Goal: Information Seeking & Learning: Find specific page/section

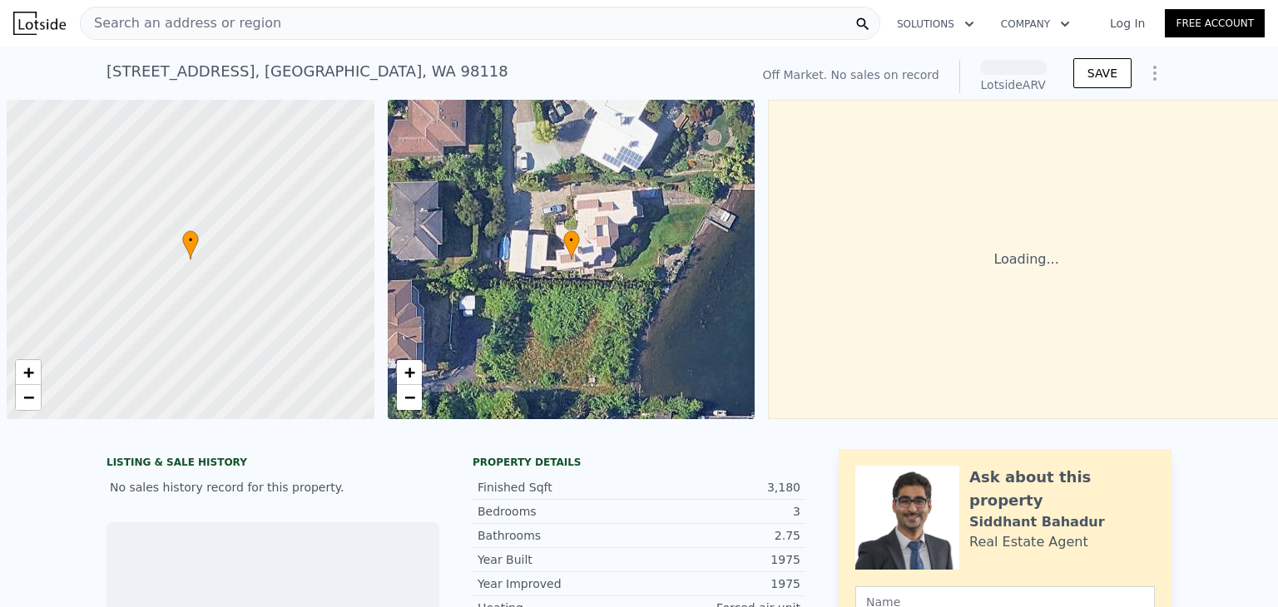
scroll to position [0, 7]
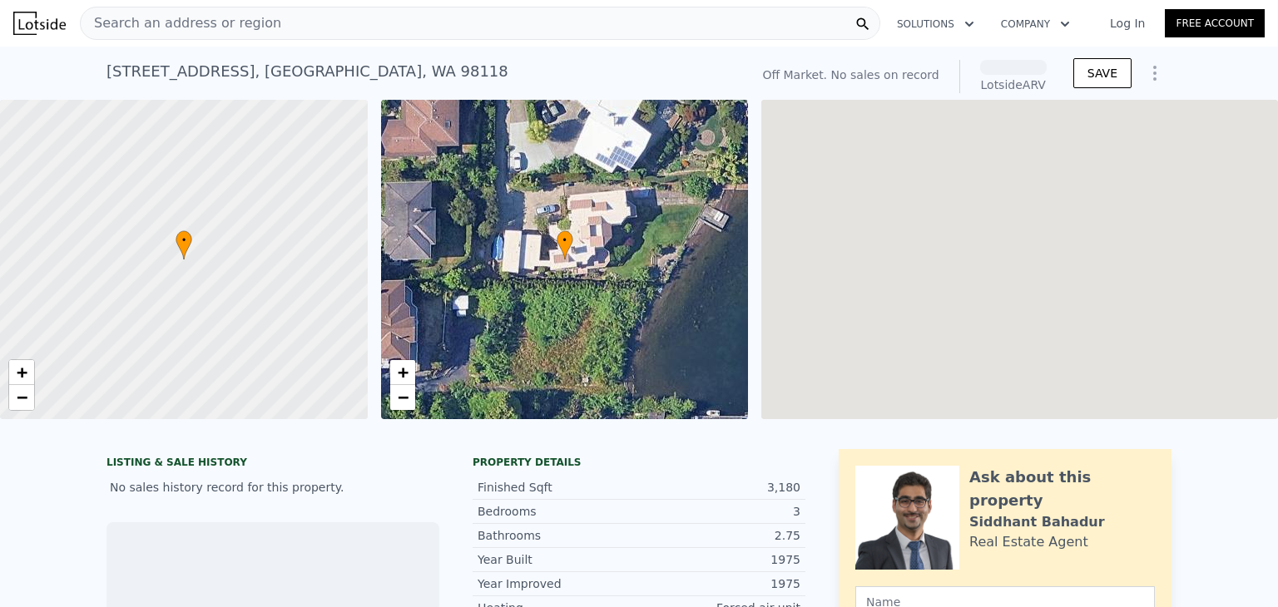
click at [1122, 25] on link "Log In" at bounding box center [1127, 23] width 75 height 17
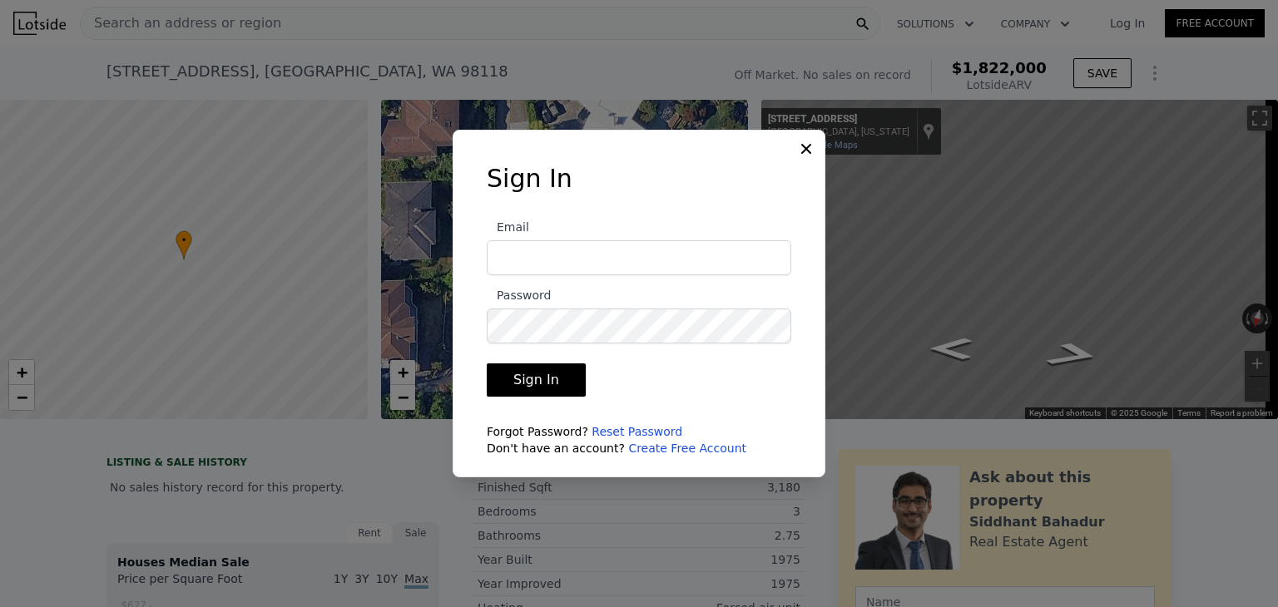
type input "[EMAIL_ADDRESS][DOMAIN_NAME]"
click at [661, 260] on input "[EMAIL_ADDRESS][DOMAIN_NAME]" at bounding box center [639, 257] width 304 height 35
click at [569, 379] on button "Sign In" at bounding box center [536, 380] width 99 height 33
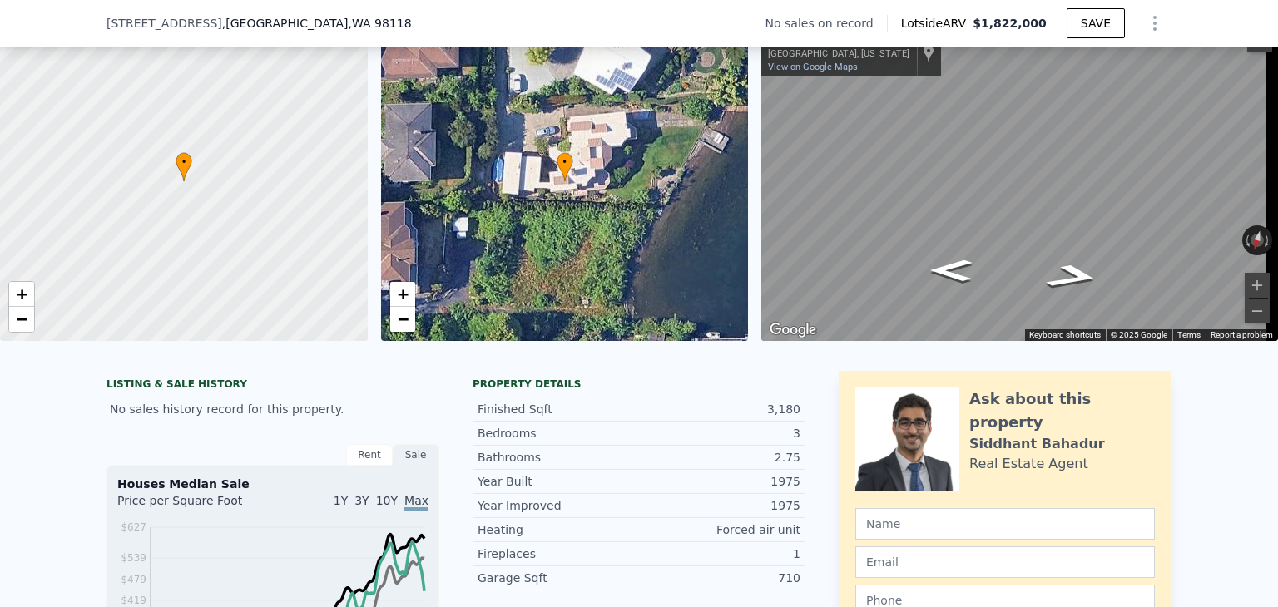
scroll to position [326, 0]
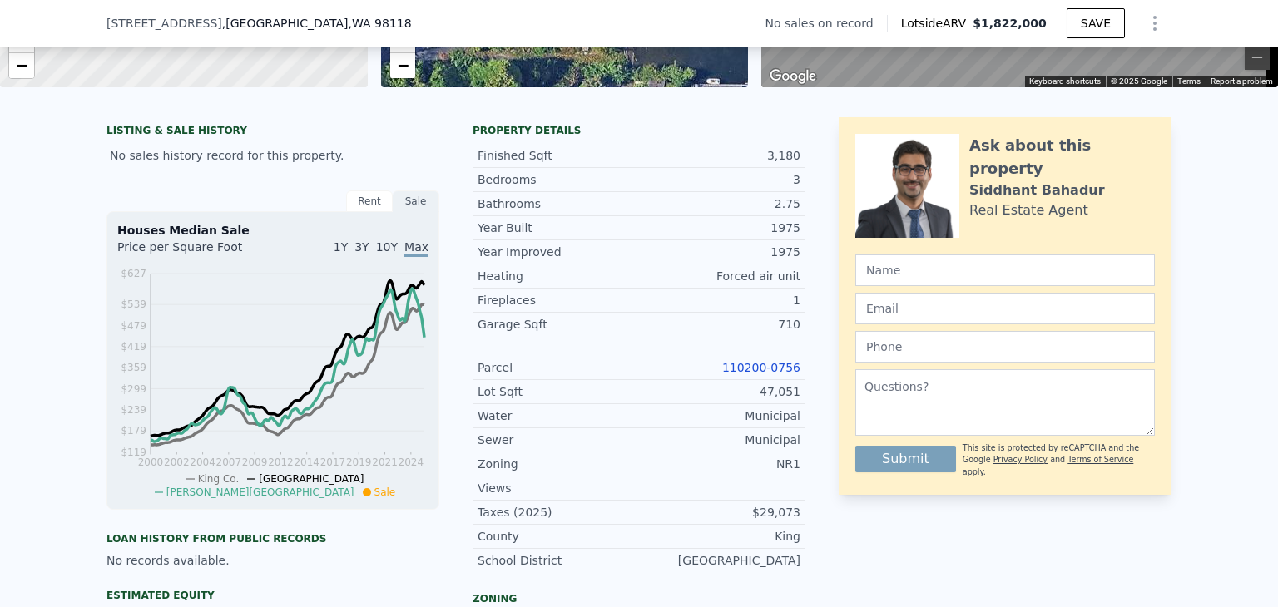
click at [348, 254] on span "1Y" at bounding box center [341, 246] width 14 height 13
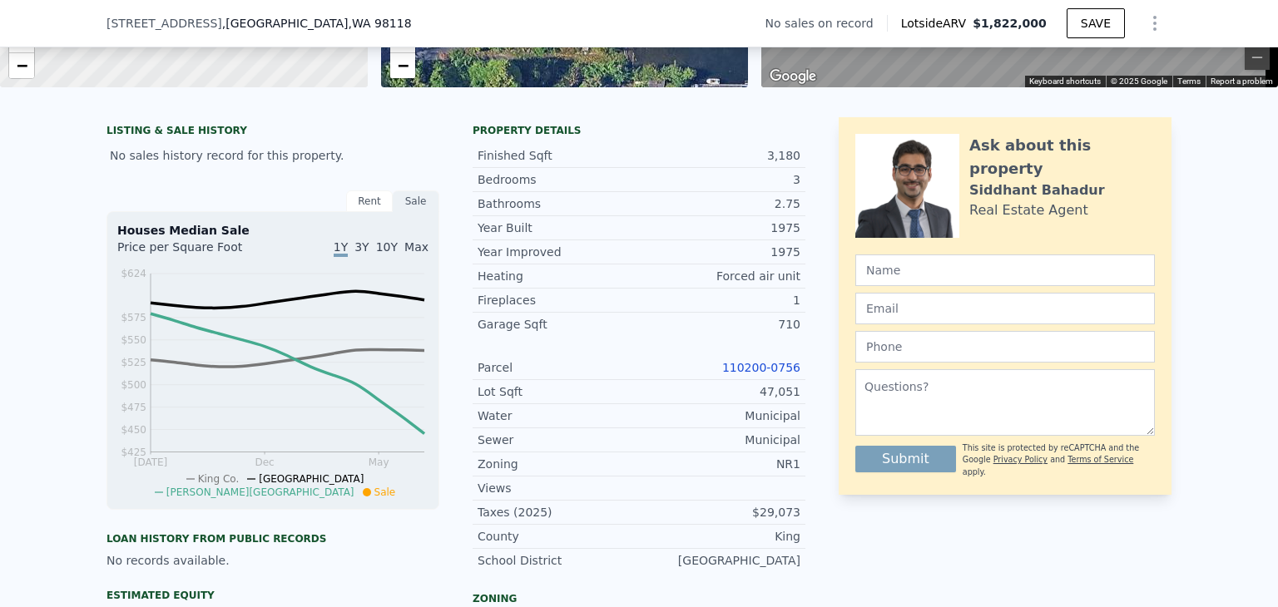
click at [363, 254] on span "3Y" at bounding box center [361, 246] width 14 height 13
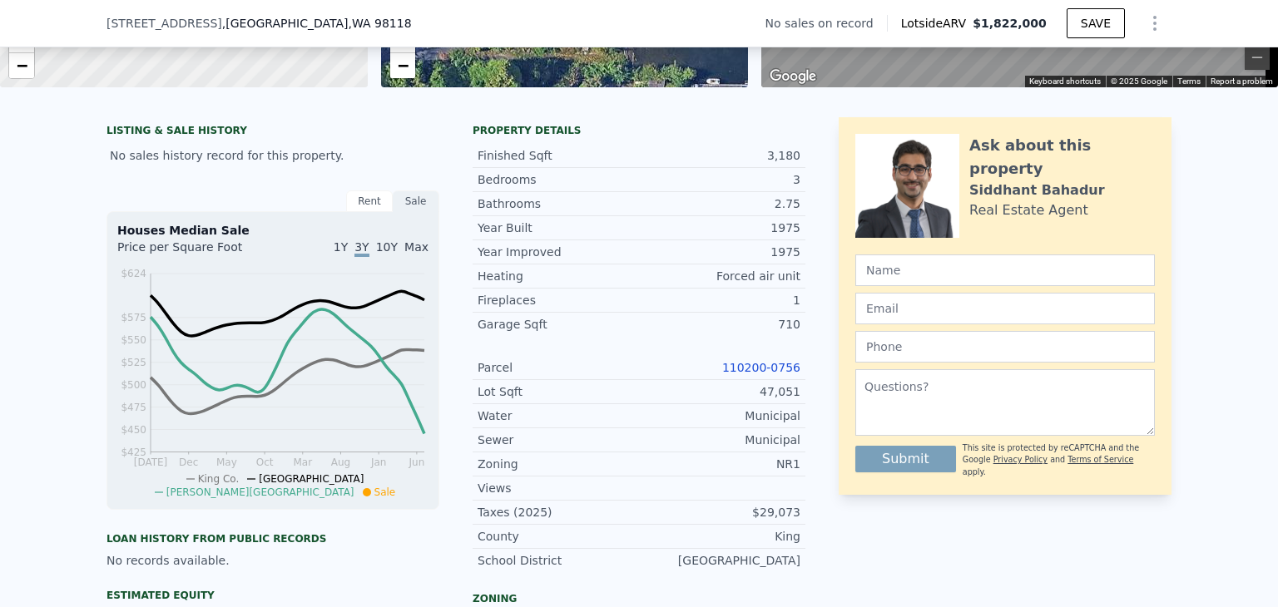
click at [348, 254] on span "1Y" at bounding box center [341, 246] width 14 height 13
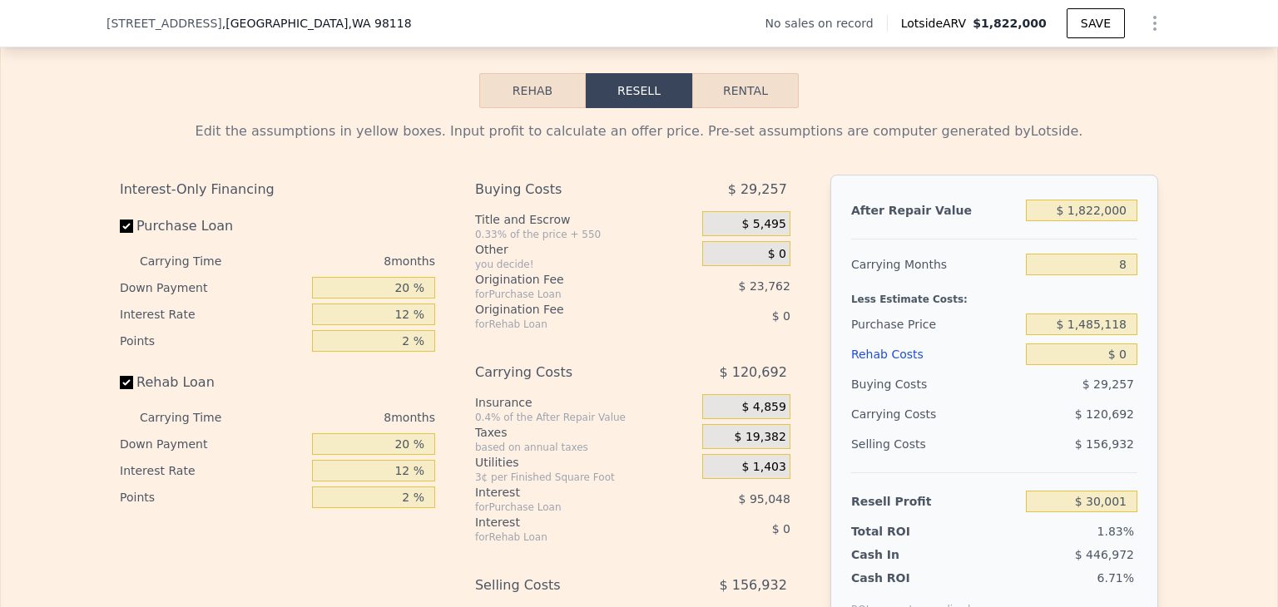
scroll to position [1907, 0]
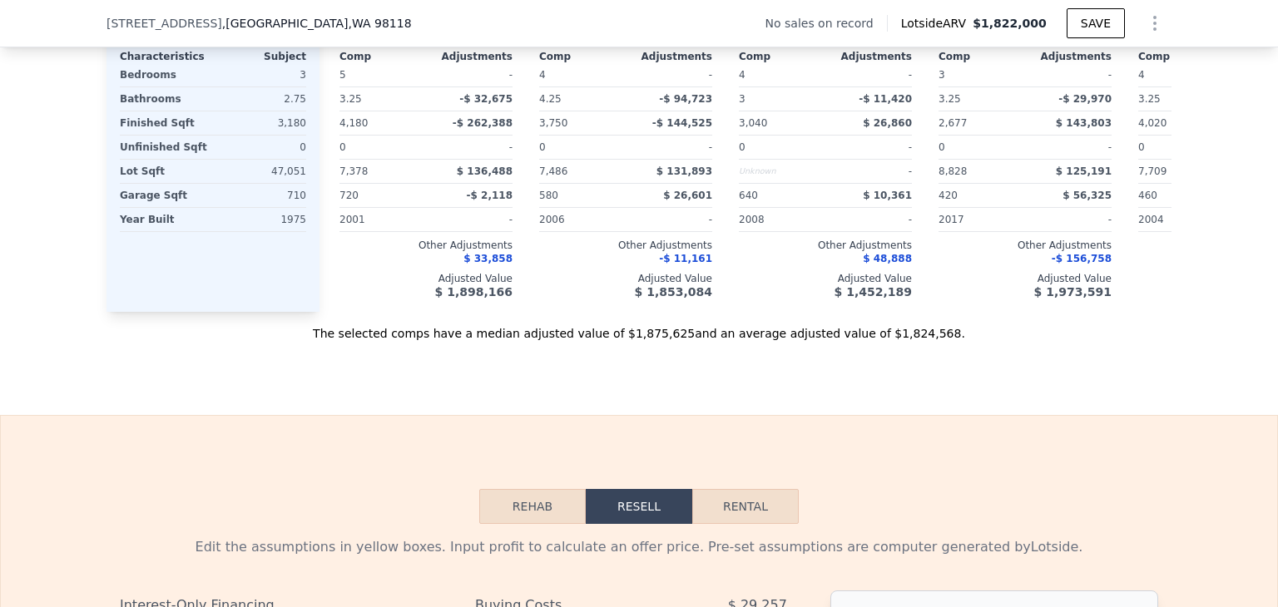
click at [512, 516] on button "Rehab" at bounding box center [532, 506] width 106 height 35
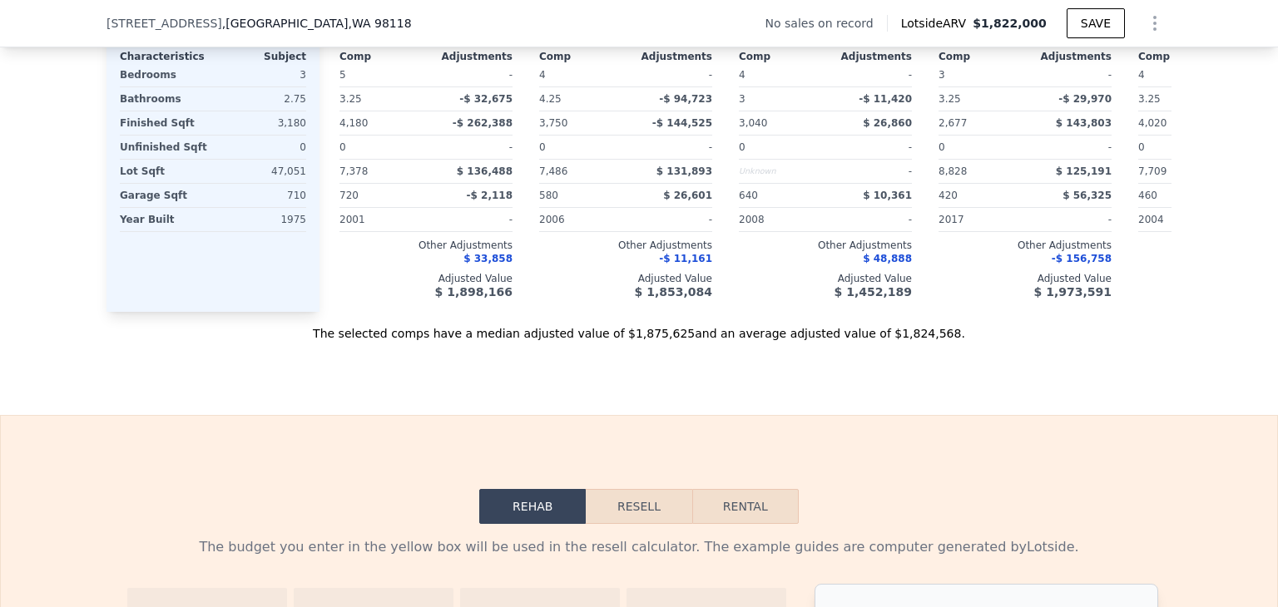
scroll to position [2323, 0]
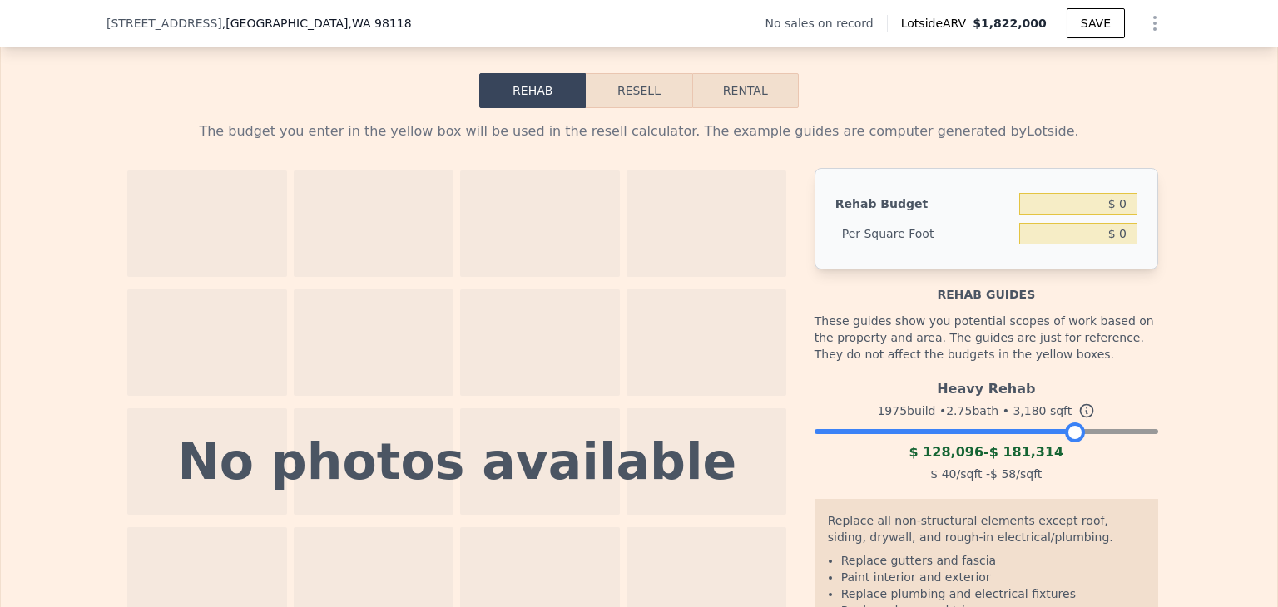
drag, startPoint x: 1136, startPoint y: 453, endPoint x: 1062, endPoint y: 453, distance: 74.0
click at [1065, 443] on div at bounding box center [1075, 433] width 20 height 20
click at [1079, 433] on div at bounding box center [986, 428] width 344 height 10
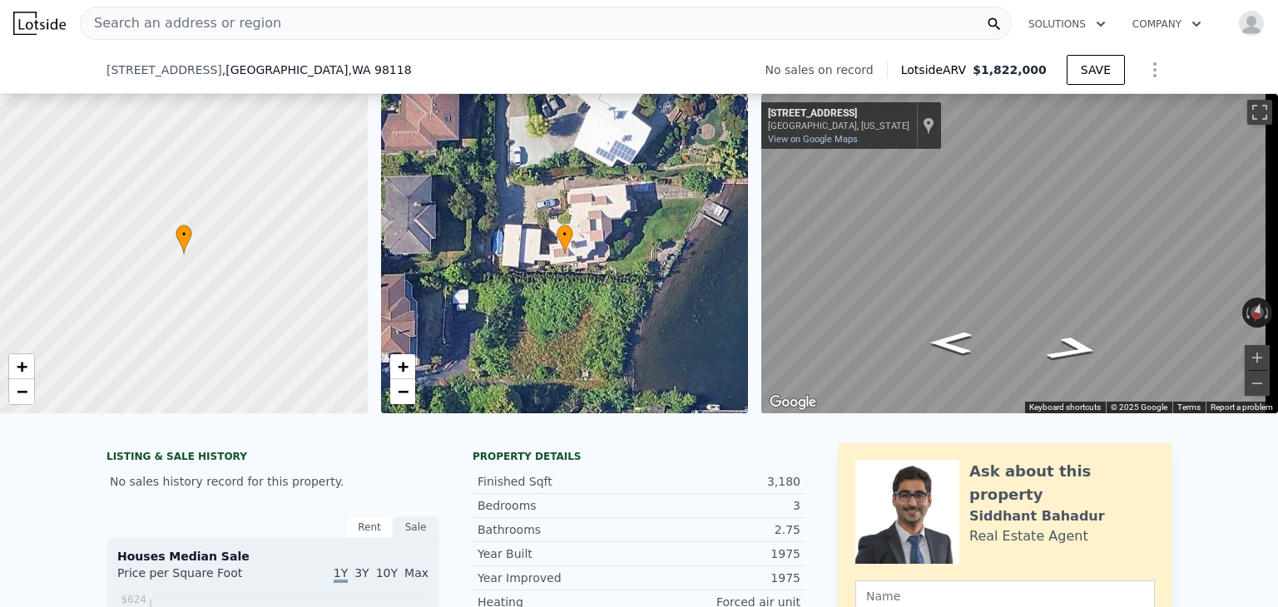
scroll to position [409, 0]
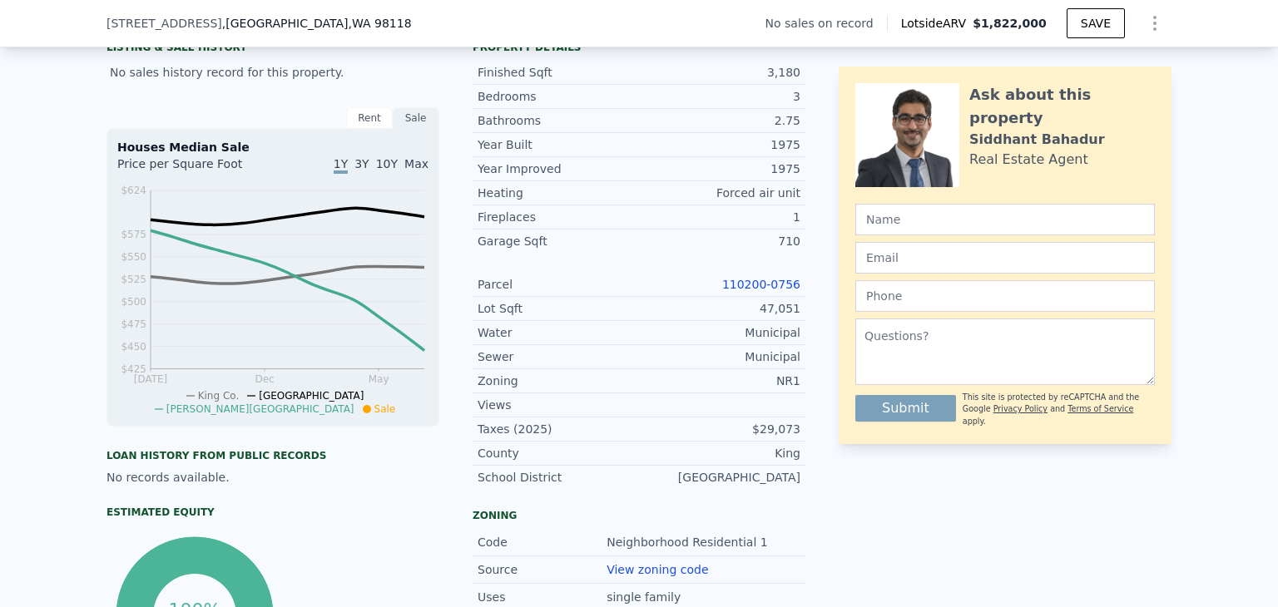
click at [755, 291] on link "110200-0756" at bounding box center [761, 284] width 78 height 13
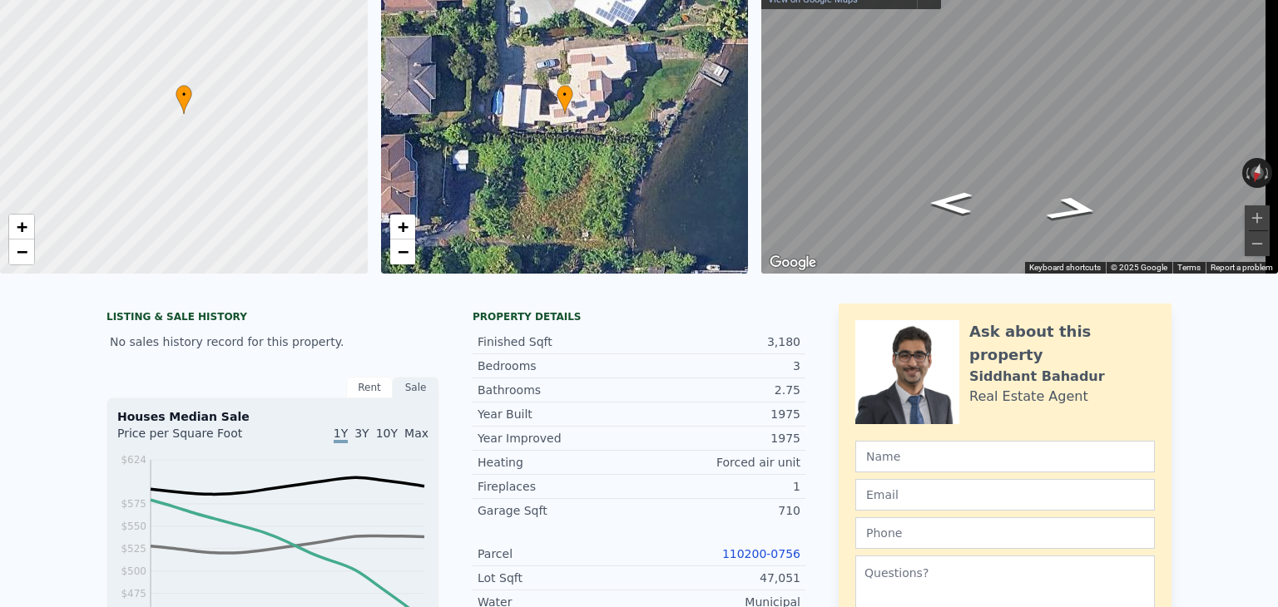
scroll to position [0, 0]
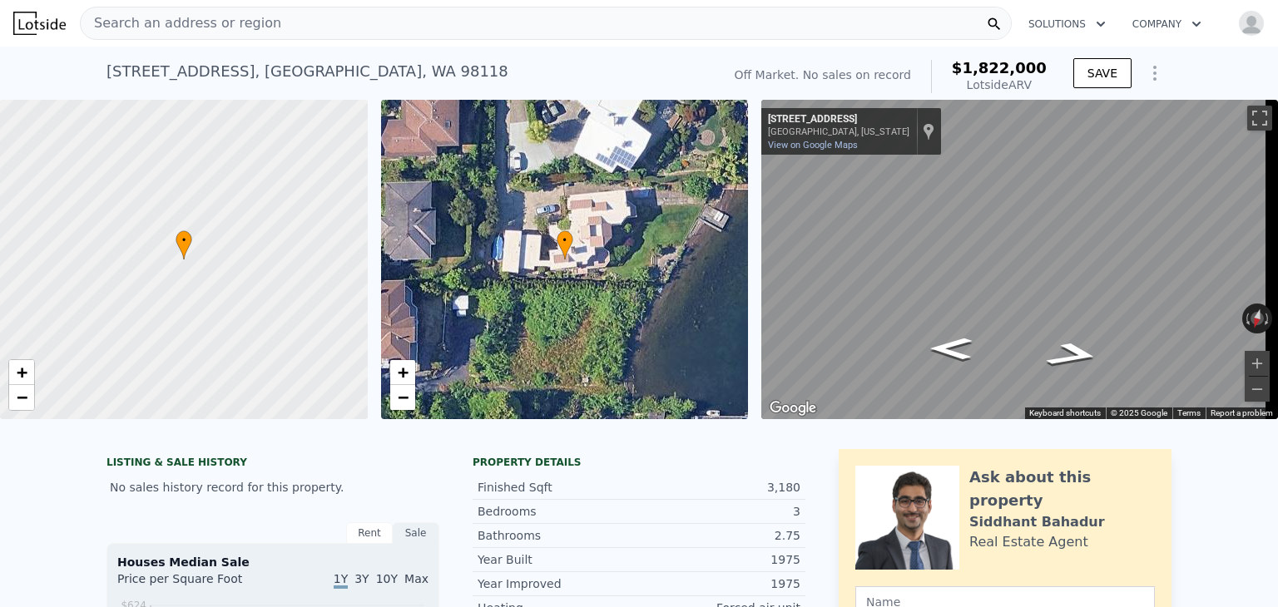
click at [483, 12] on div "Search an address or region" at bounding box center [546, 23] width 932 height 33
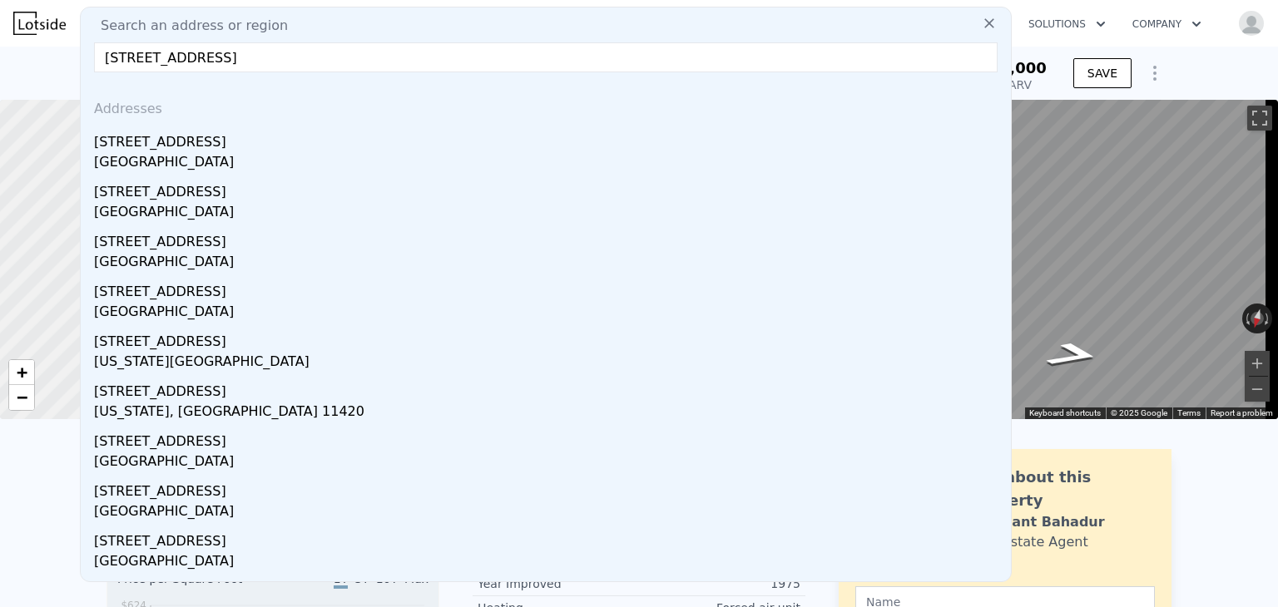
click at [265, 56] on input "[STREET_ADDRESS]" at bounding box center [545, 57] width 903 height 30
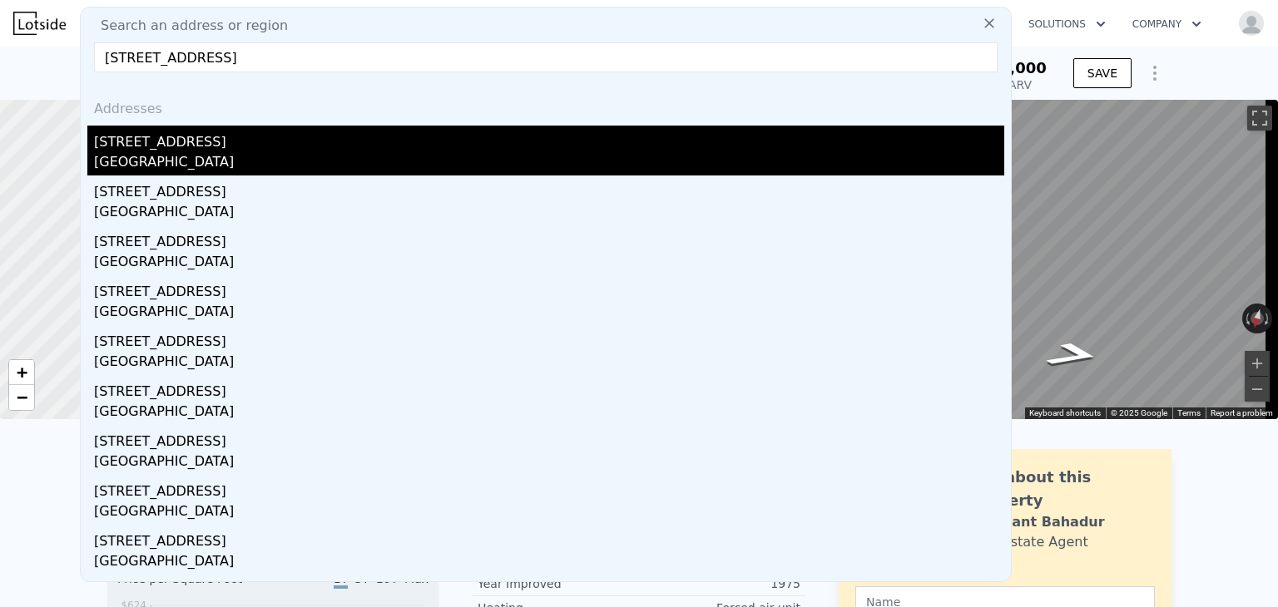
type input "[STREET_ADDRESS]"
click at [306, 151] on div "[STREET_ADDRESS]" at bounding box center [549, 151] width 910 height 50
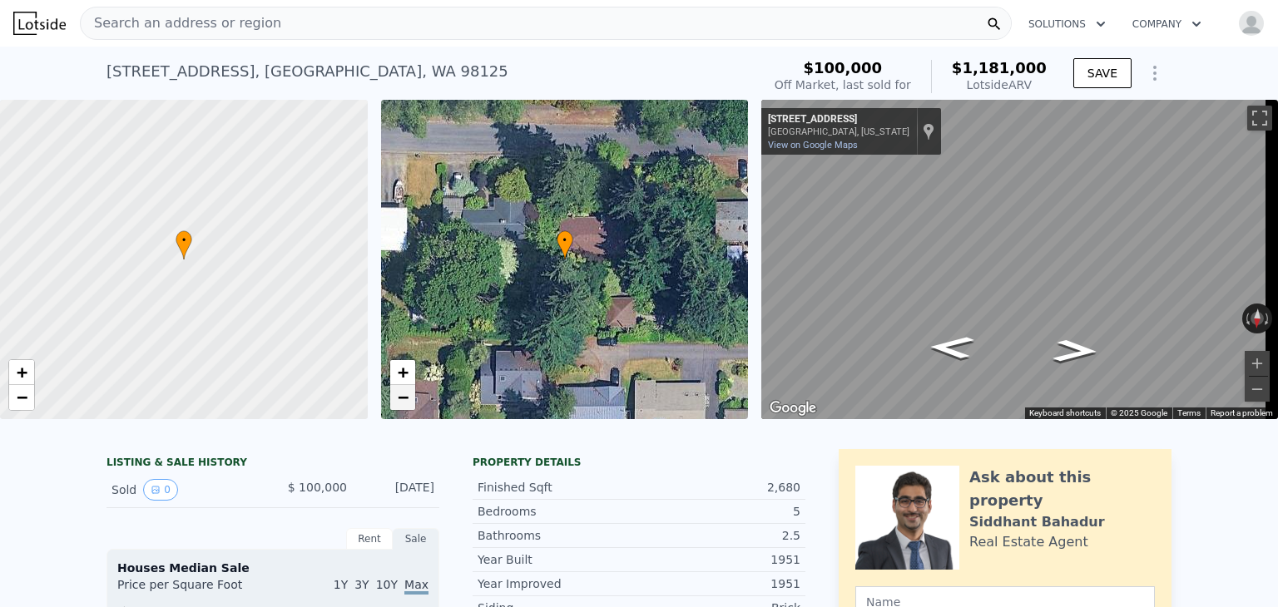
click at [403, 400] on span "−" at bounding box center [402, 397] width 11 height 21
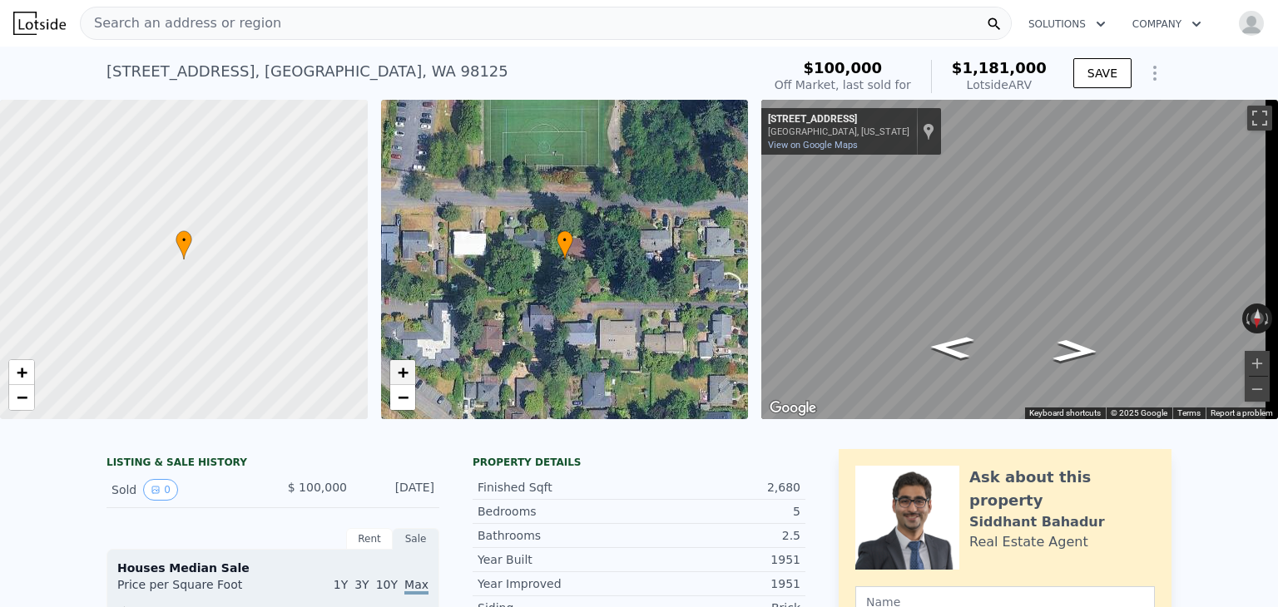
click at [403, 373] on span "+" at bounding box center [402, 372] width 11 height 21
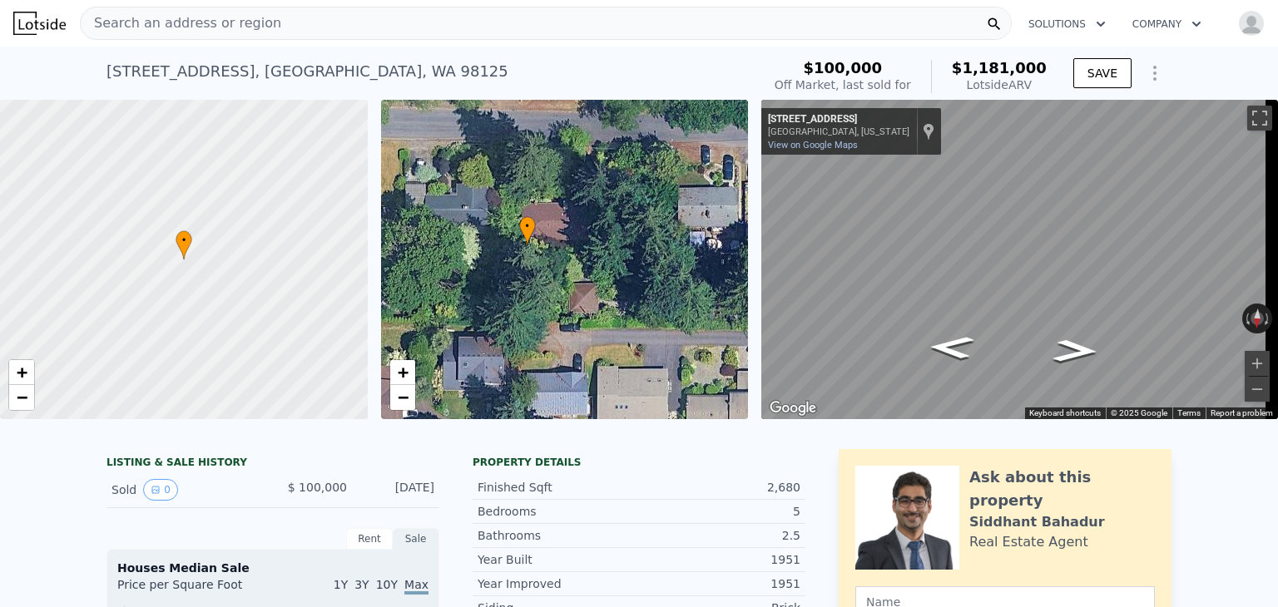
drag, startPoint x: 627, startPoint y: 314, endPoint x: 590, endPoint y: 299, distance: 40.0
click at [590, 299] on div "• + −" at bounding box center [565, 259] width 368 height 319
click at [435, 12] on div "Search an address or region" at bounding box center [546, 23] width 932 height 33
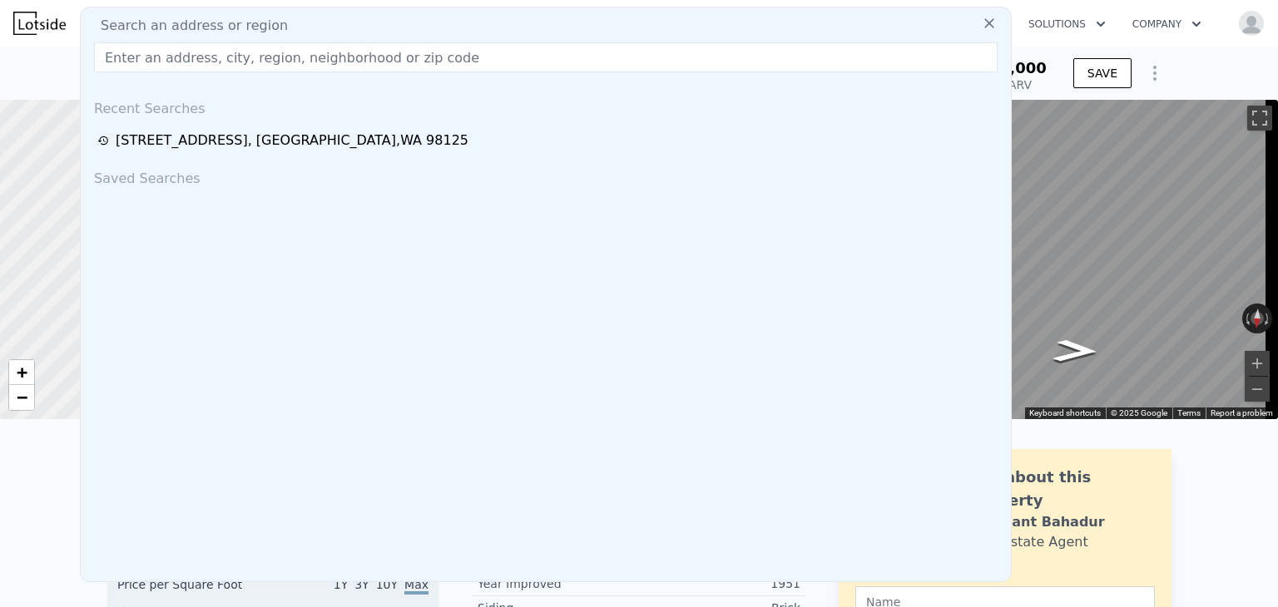
click at [430, 51] on input "text" at bounding box center [545, 57] width 903 height 30
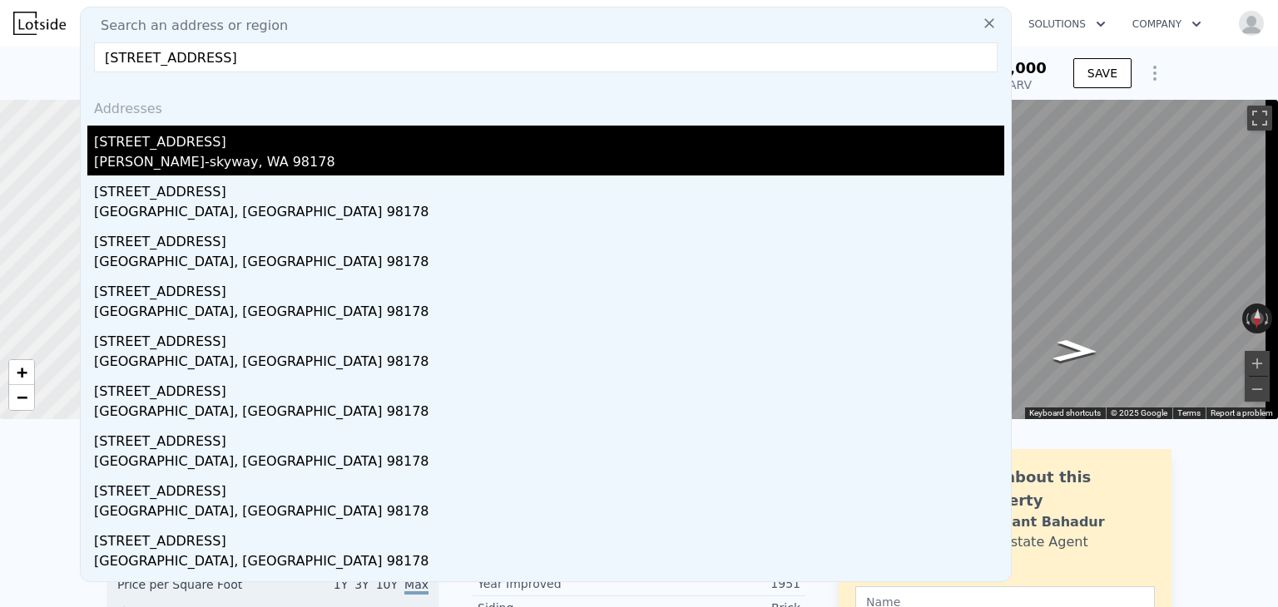
type input "[STREET_ADDRESS]"
click at [389, 157] on div "[PERSON_NAME]-skyway, WA 98178" at bounding box center [549, 163] width 910 height 23
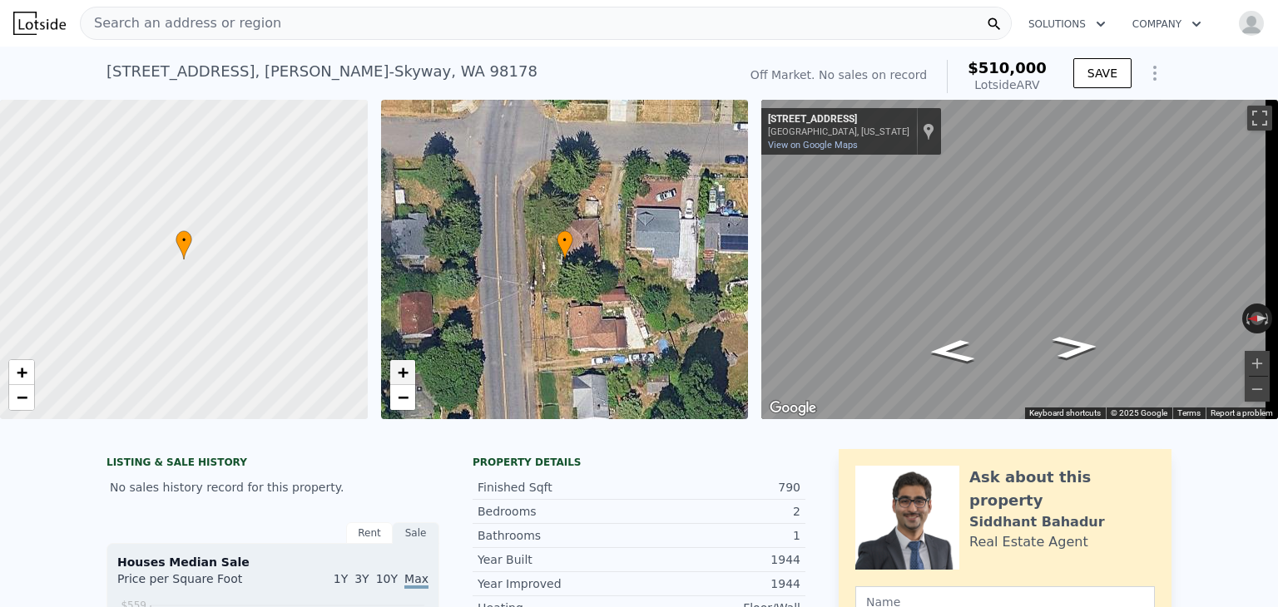
click at [408, 371] on link "+" at bounding box center [402, 372] width 25 height 25
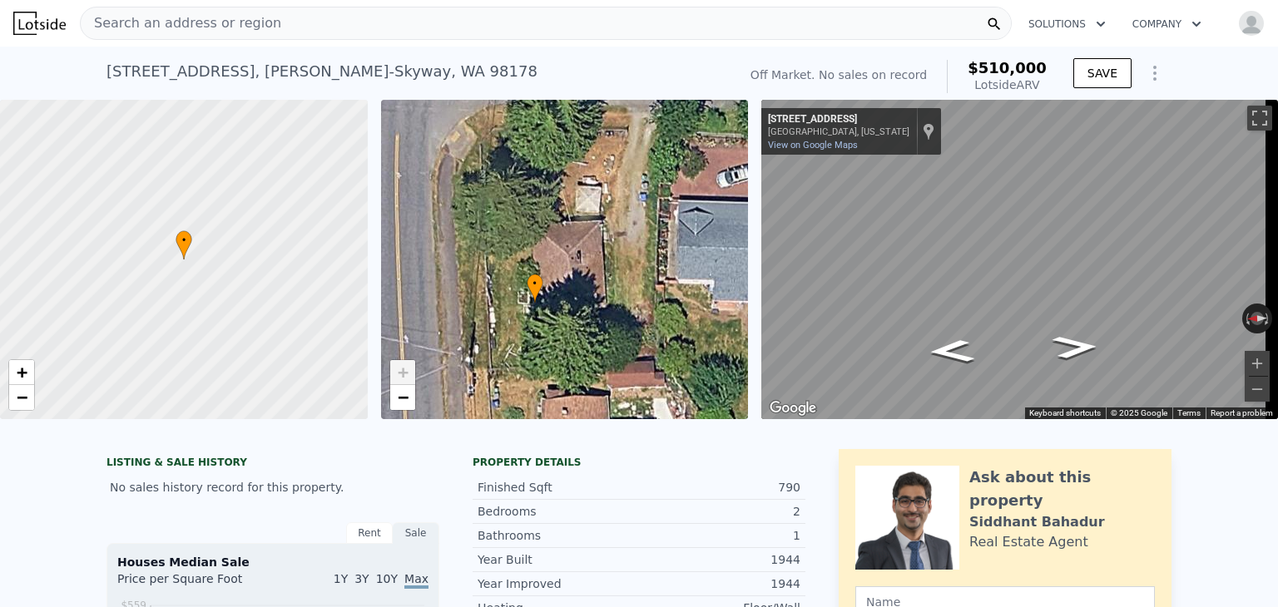
drag, startPoint x: 691, startPoint y: 250, endPoint x: 661, endPoint y: 294, distance: 52.6
click at [661, 294] on div "• + −" at bounding box center [565, 259] width 368 height 319
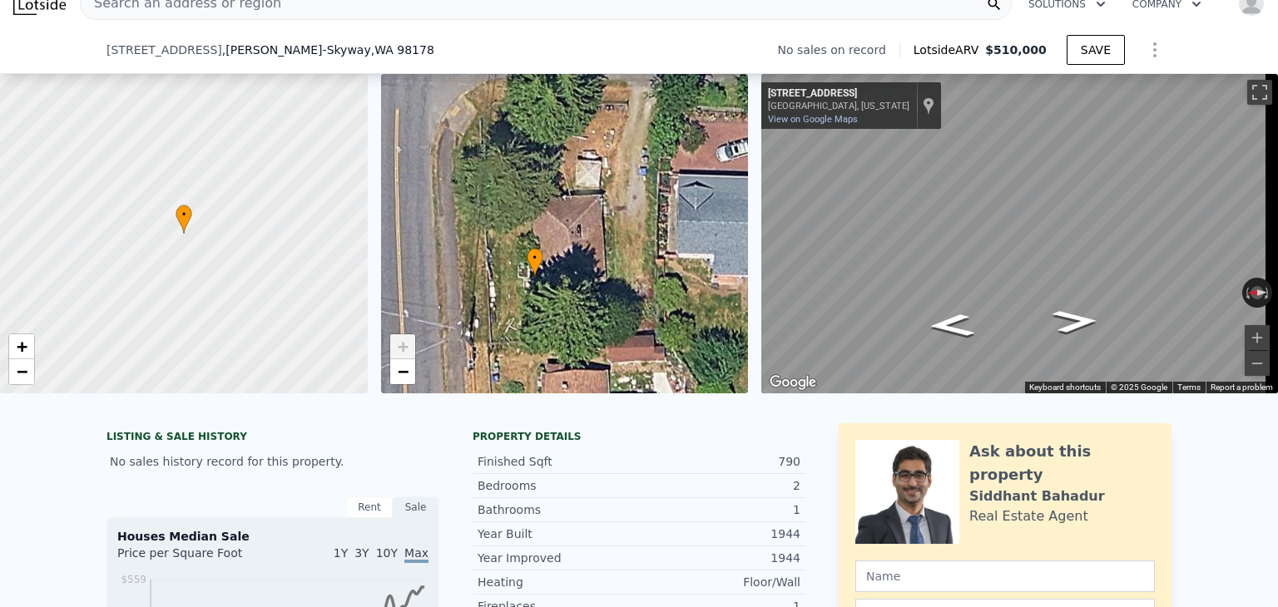
scroll to position [243, 0]
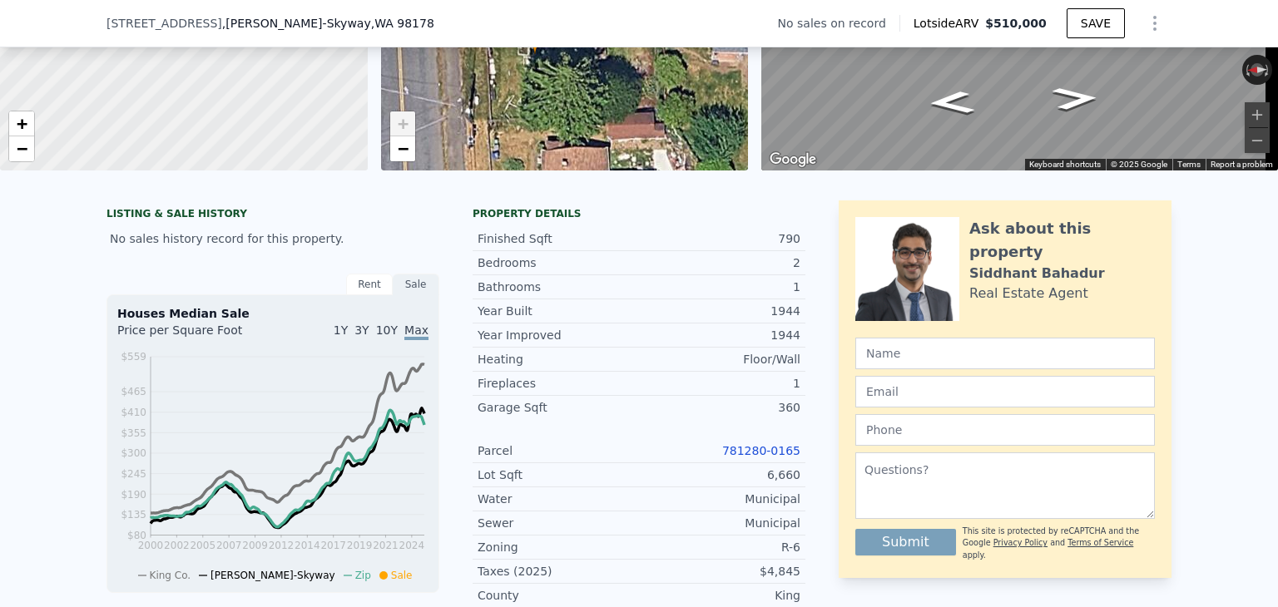
click at [781, 458] on link "781280-0165" at bounding box center [761, 450] width 78 height 13
